Goal: Book appointment/travel/reservation

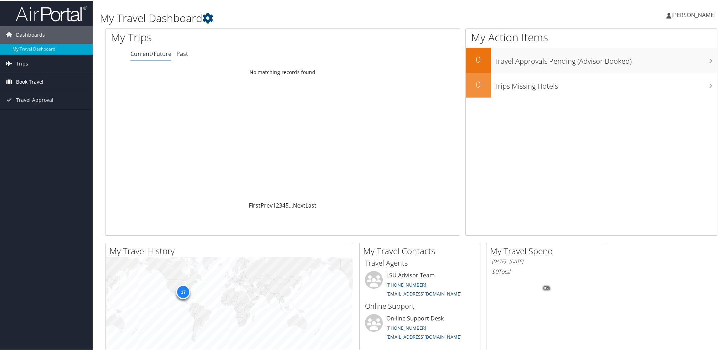
click at [20, 81] on span "Book Travel" at bounding box center [29, 81] width 27 height 18
click at [37, 107] on link "Book/Manage Online Trips" at bounding box center [46, 106] width 93 height 11
